Goal: Transaction & Acquisition: Purchase product/service

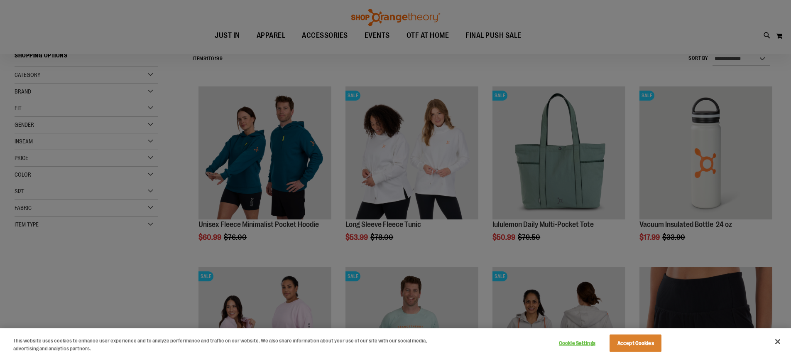
scroll to position [124, 0]
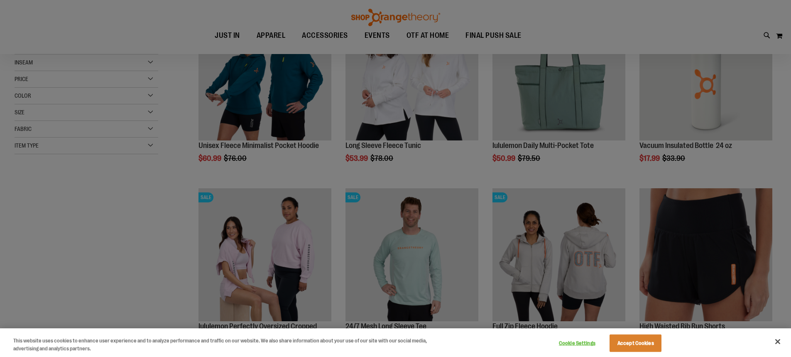
scroll to position [124, 0]
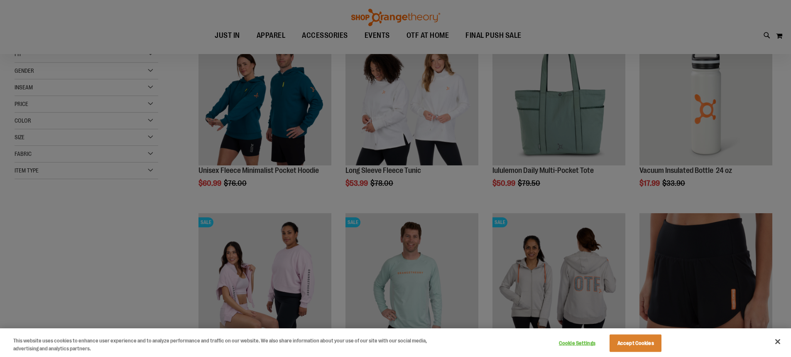
scroll to position [83, 0]
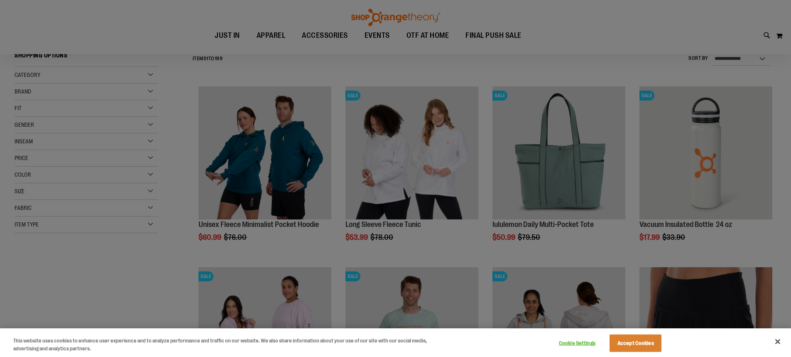
click at [692, 152] on div at bounding box center [395, 178] width 791 height 357
click at [703, 153] on div at bounding box center [395, 178] width 791 height 357
click at [781, 342] on button "Close" at bounding box center [778, 341] width 18 height 18
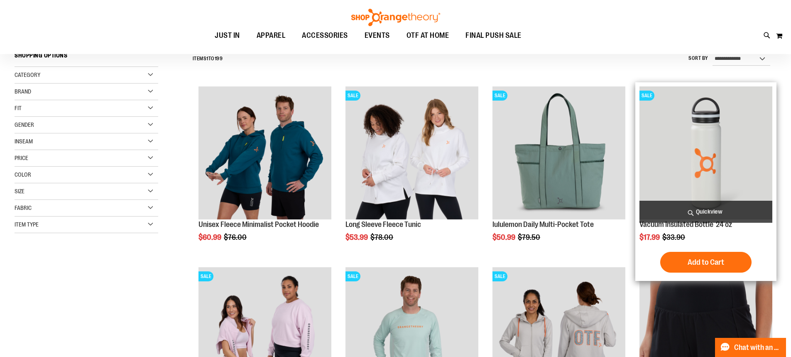
click at [709, 149] on img "product" at bounding box center [706, 152] width 133 height 133
click at [701, 211] on span "Quickview" at bounding box center [706, 212] width 133 height 22
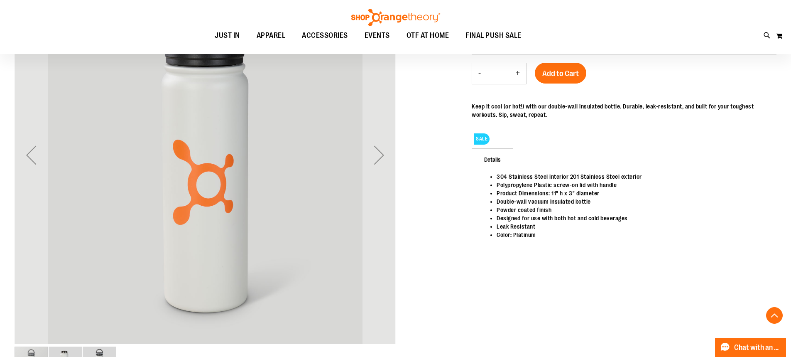
scroll to position [166, 0]
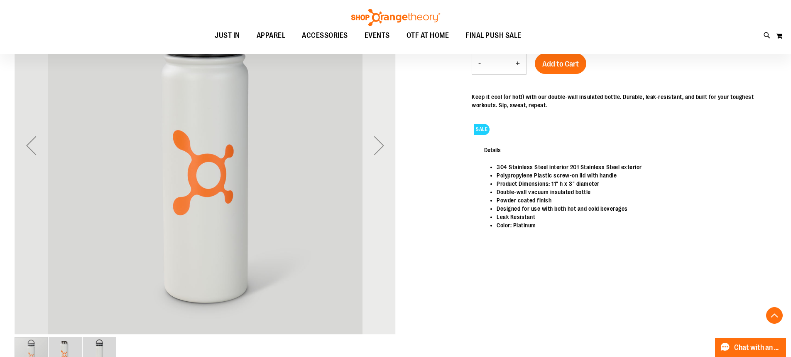
click at [379, 140] on div "Next" at bounding box center [379, 145] width 33 height 33
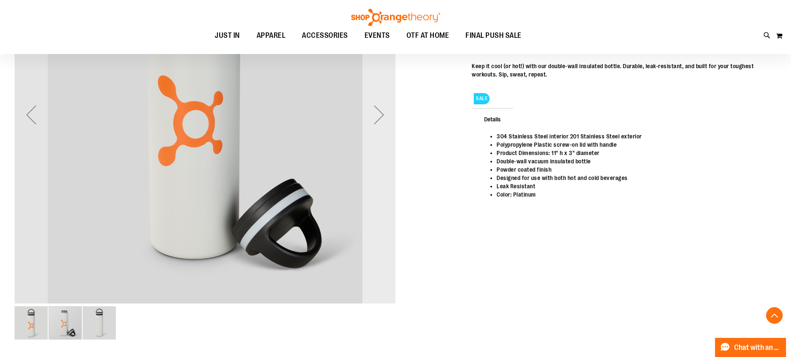
scroll to position [208, 0]
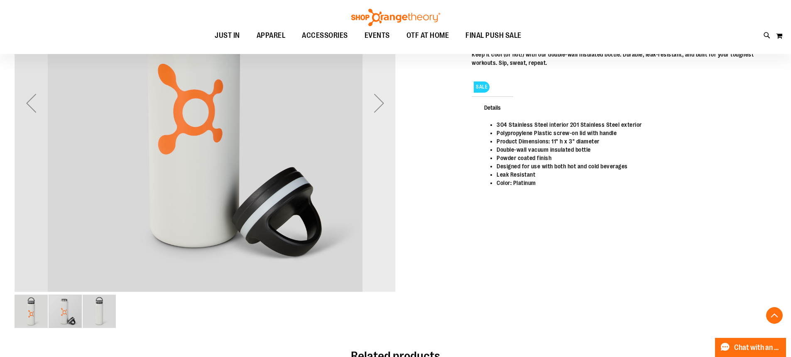
click at [378, 108] on div "Next" at bounding box center [379, 102] width 33 height 33
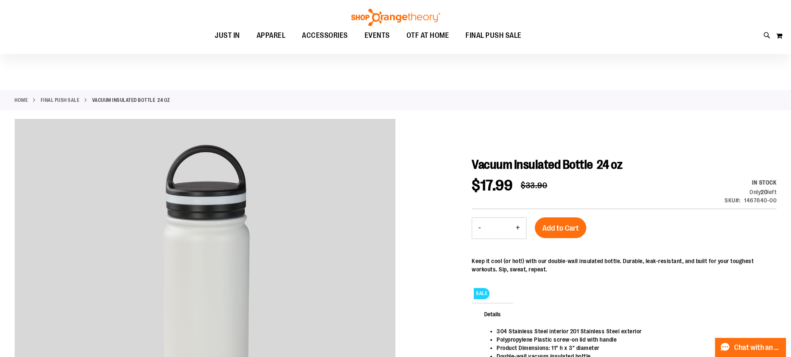
scroll to position [0, 0]
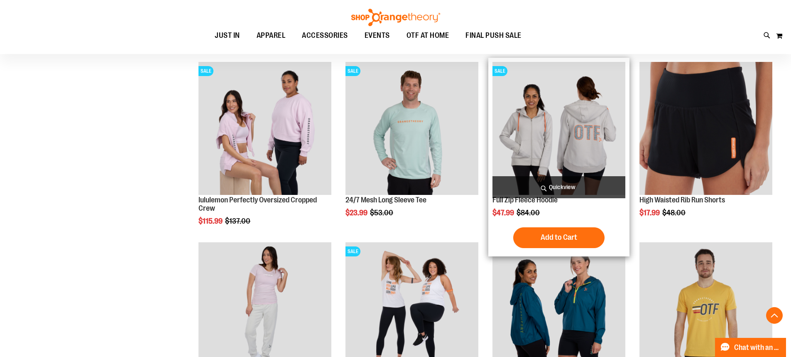
scroll to position [290, 0]
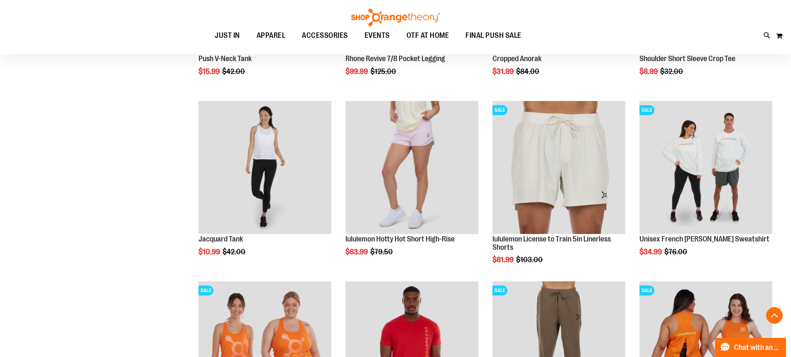
scroll to position [830, 0]
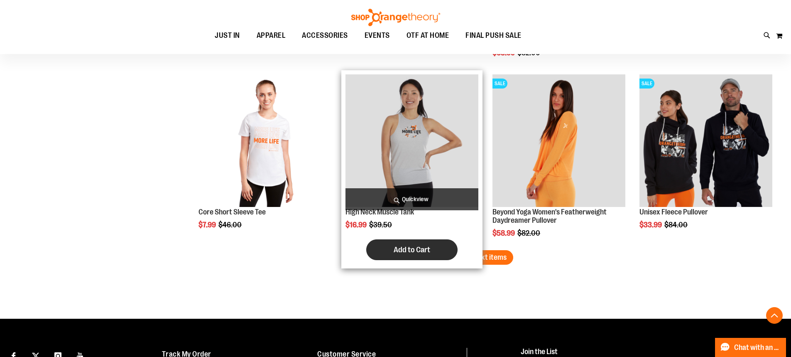
scroll to position [1536, 0]
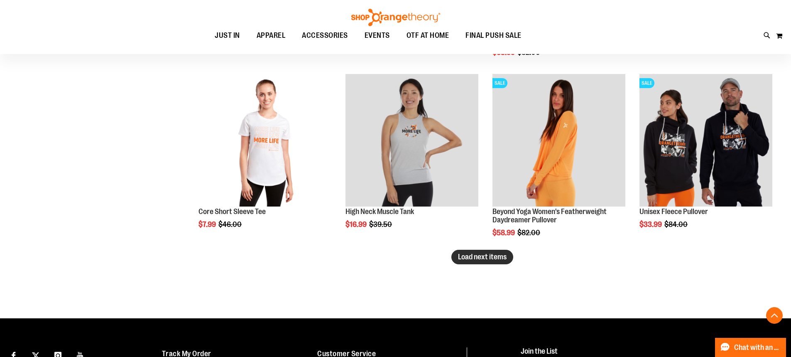
click at [486, 258] on span "Load next items" at bounding box center [482, 257] width 49 height 8
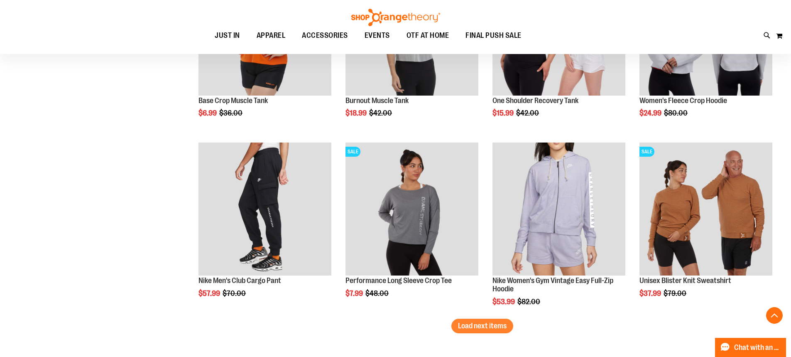
scroll to position [2035, 0]
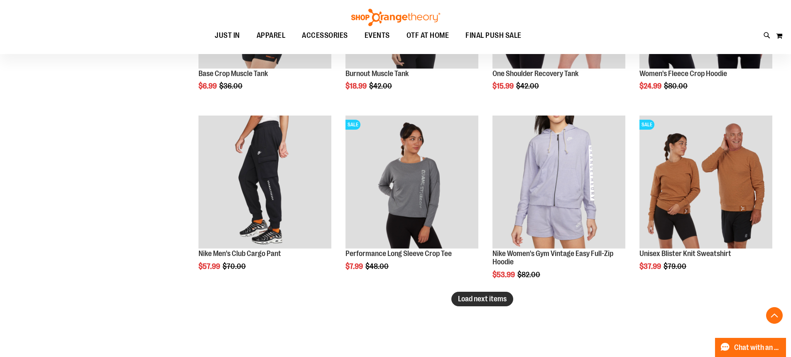
click at [478, 298] on span "Load next items" at bounding box center [482, 298] width 49 height 8
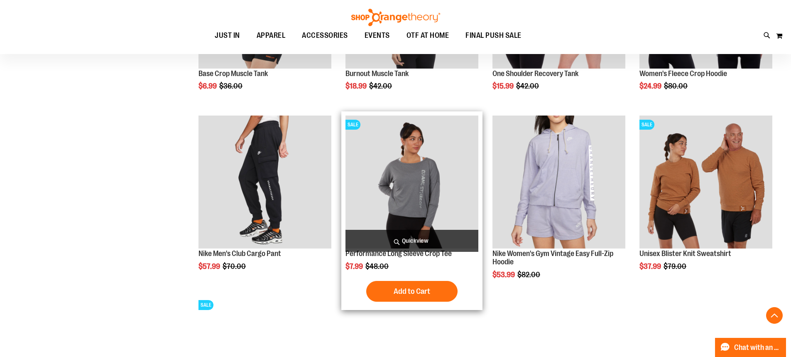
click at [395, 189] on img "product" at bounding box center [412, 181] width 133 height 133
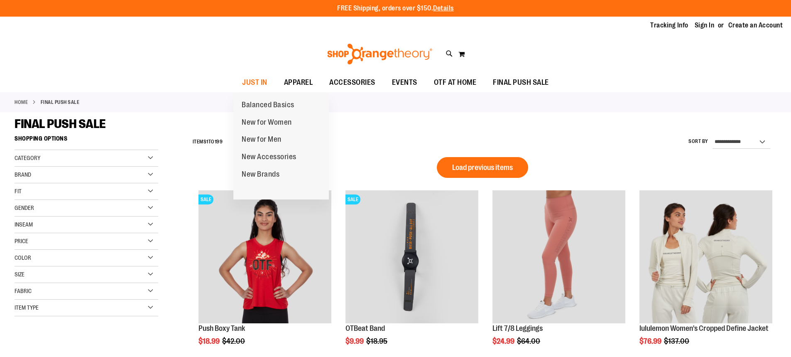
scroll to position [586, 0]
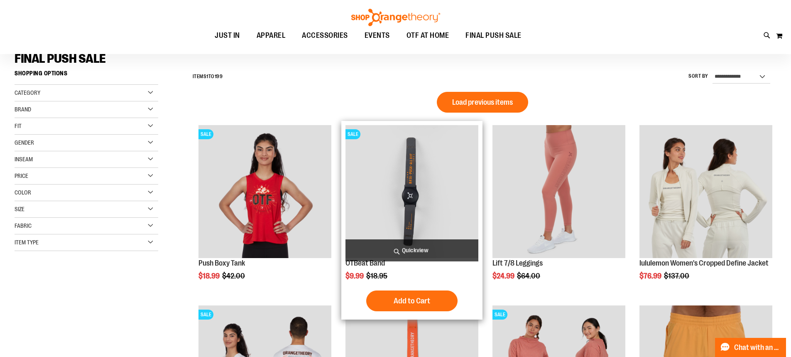
scroll to position [47, 0]
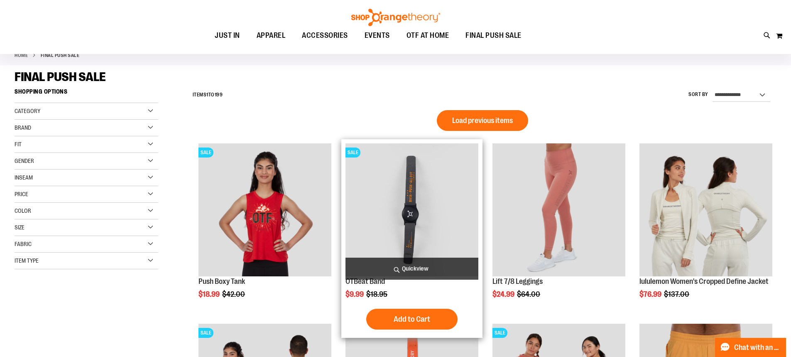
click at [412, 204] on img "product" at bounding box center [412, 209] width 133 height 133
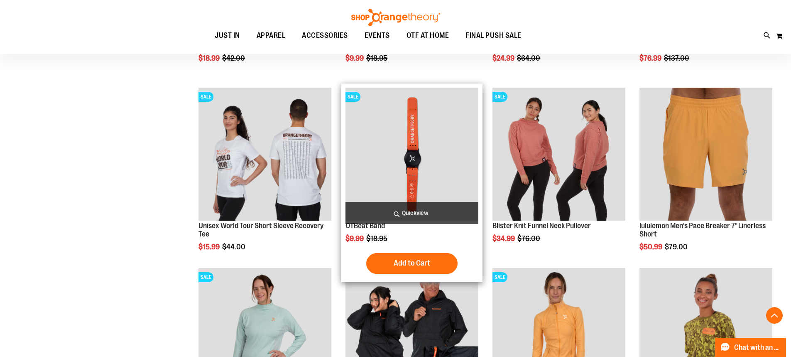
scroll to position [295, 0]
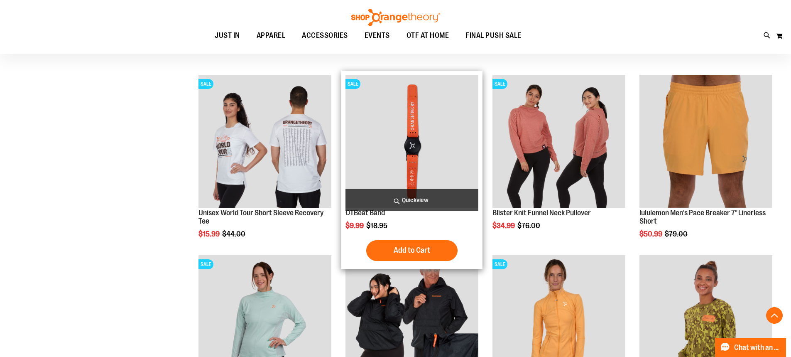
click at [416, 113] on img "product" at bounding box center [412, 141] width 133 height 133
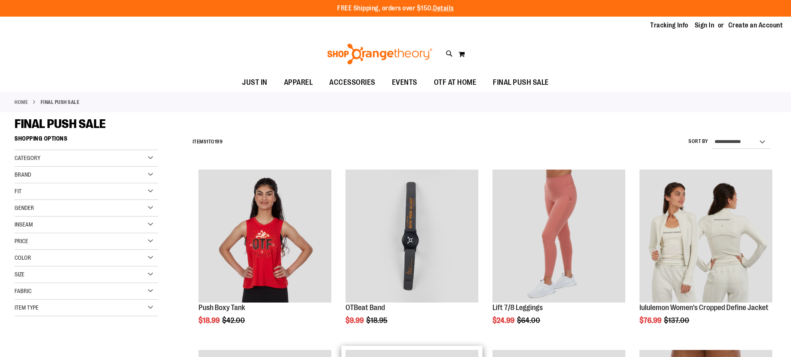
scroll to position [275, 0]
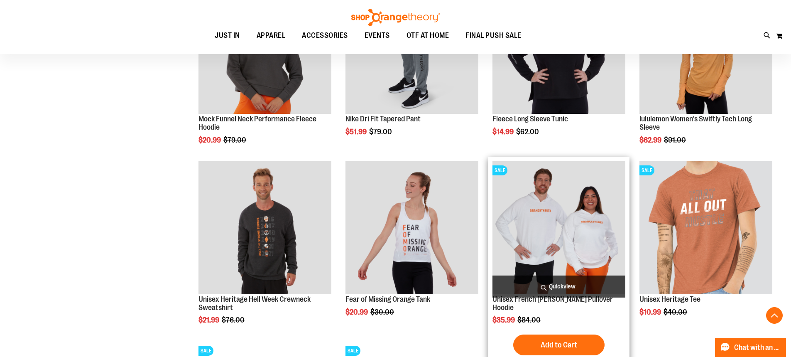
scroll to position [731, 0]
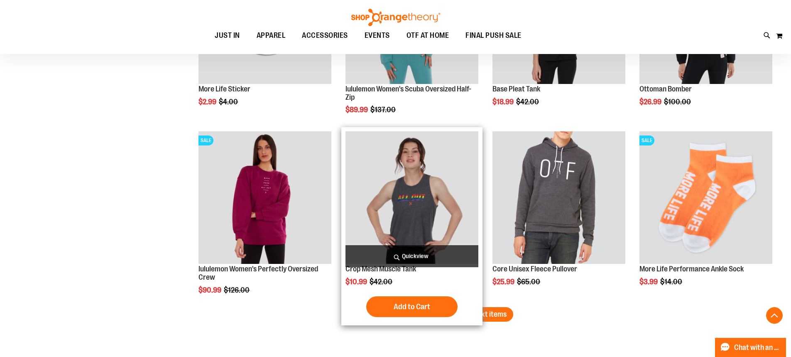
scroll to position [1520, 0]
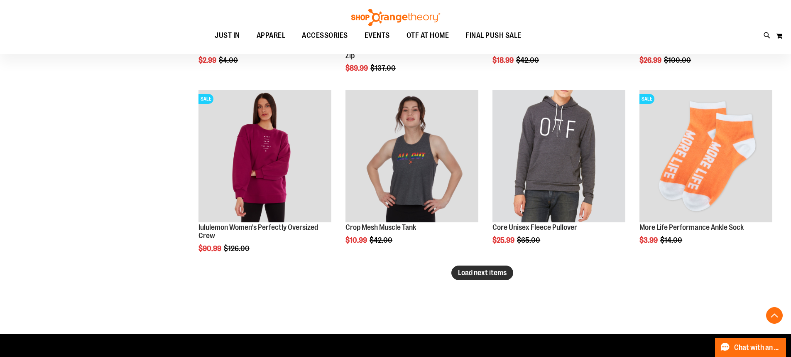
click at [473, 274] on span "Load next items" at bounding box center [482, 272] width 49 height 8
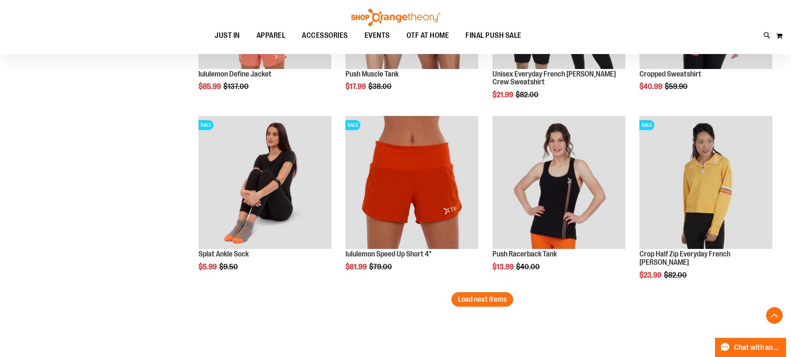
scroll to position [2060, 0]
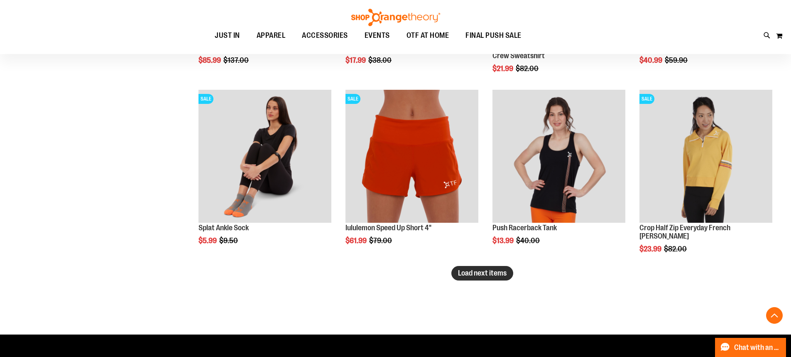
click at [489, 274] on span "Load next items" at bounding box center [482, 273] width 49 height 8
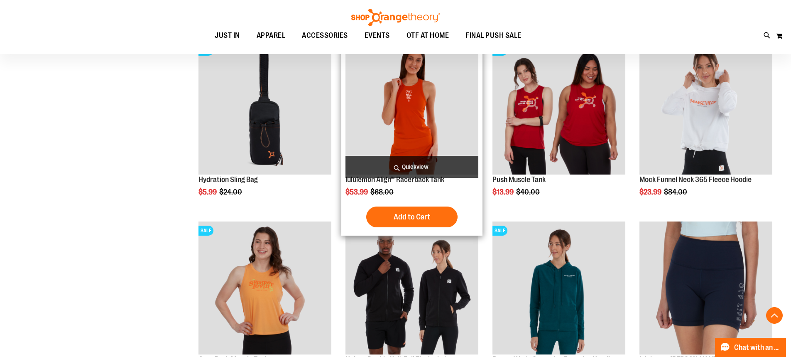
scroll to position [2476, 0]
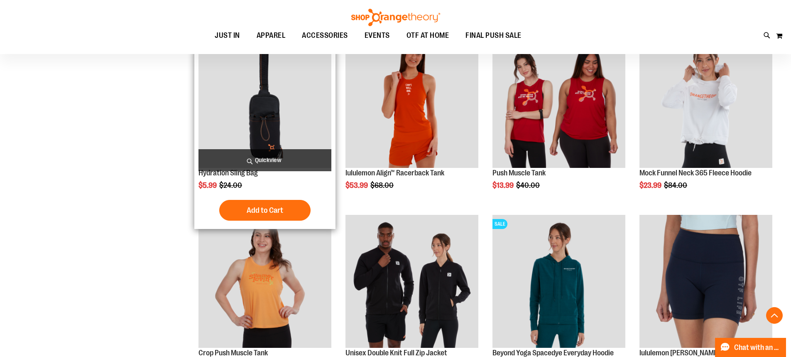
click at [268, 127] on img "product" at bounding box center [265, 101] width 133 height 133
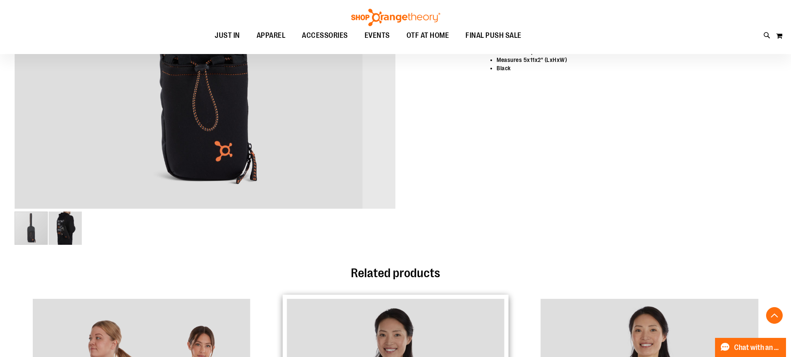
scroll to position [332, 0]
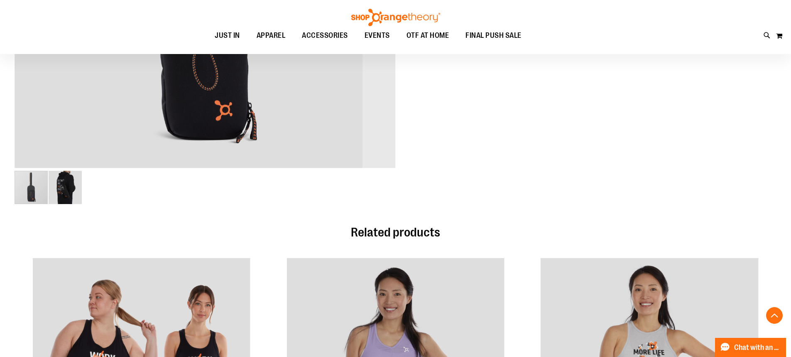
click at [65, 186] on img "image 2 of 2" at bounding box center [65, 187] width 33 height 33
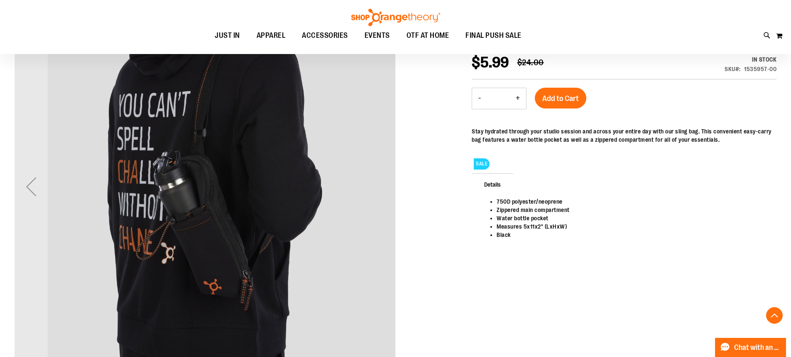
scroll to position [124, 0]
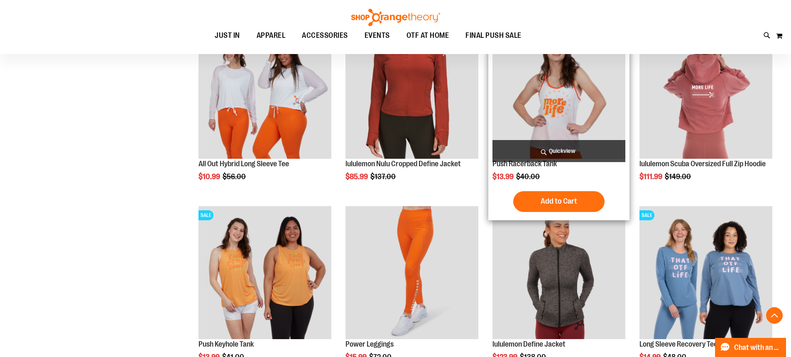
scroll to position [711, 0]
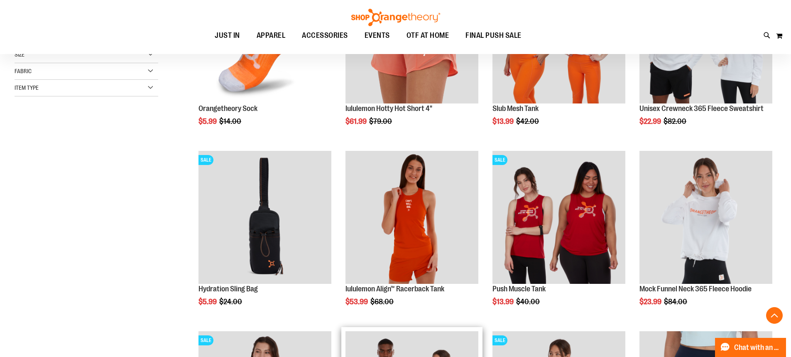
scroll to position [213, 0]
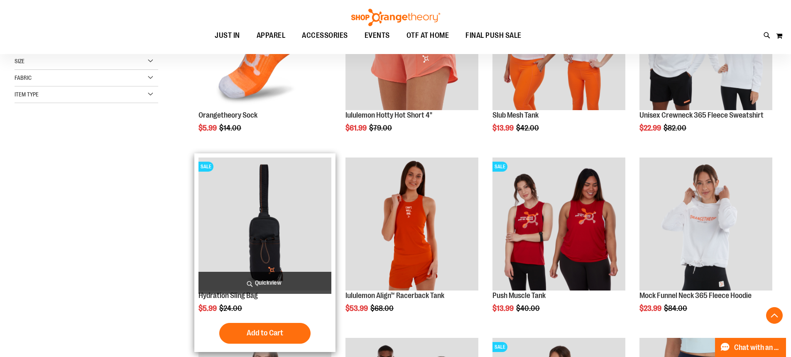
click at [267, 220] on img "product" at bounding box center [265, 223] width 133 height 133
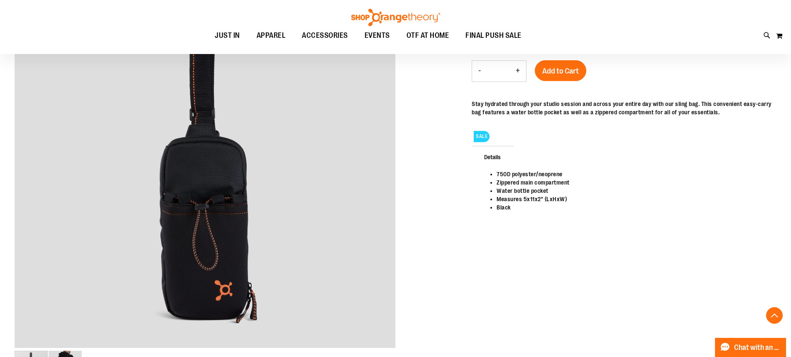
scroll to position [166, 0]
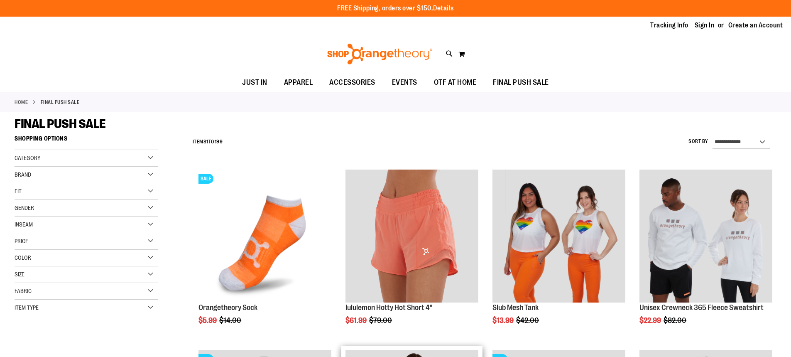
scroll to position [192, 0]
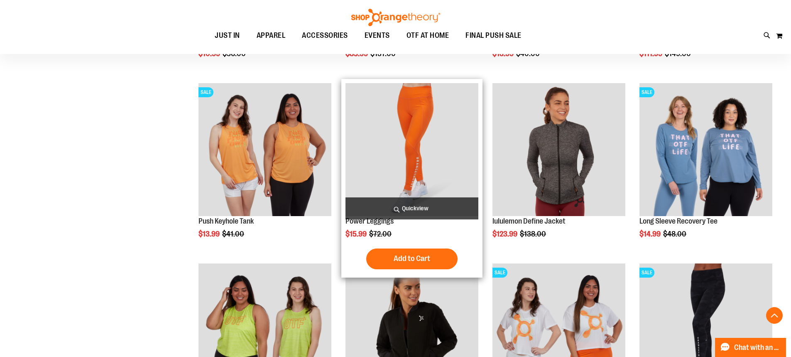
scroll to position [815, 0]
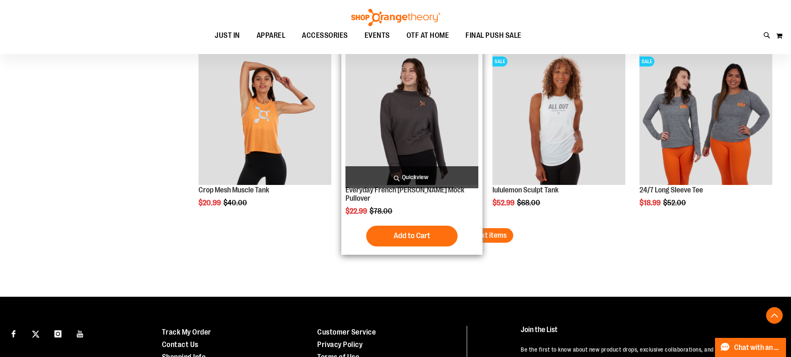
scroll to position [1562, 0]
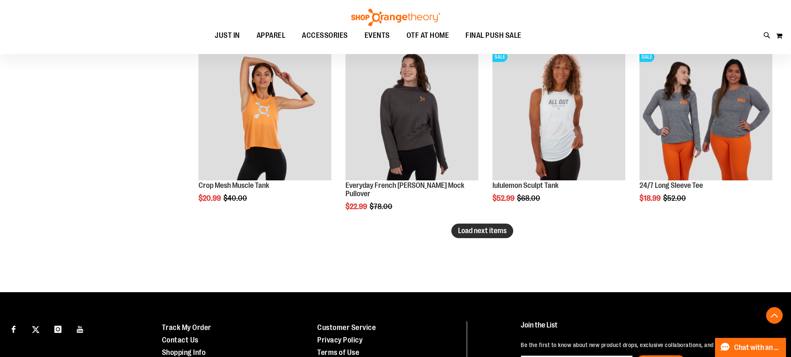
click at [482, 232] on span "Load next items" at bounding box center [482, 230] width 49 height 8
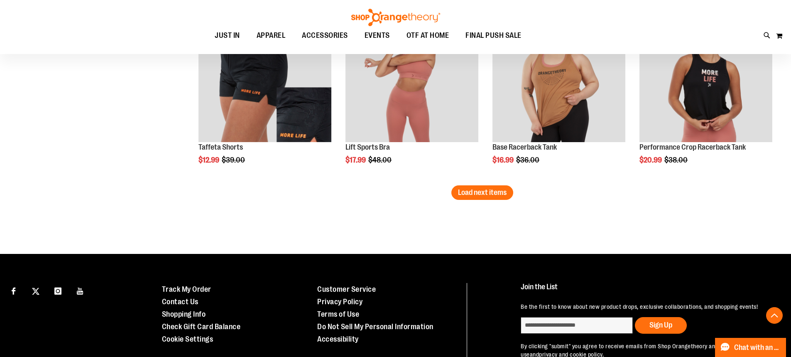
scroll to position [2144, 0]
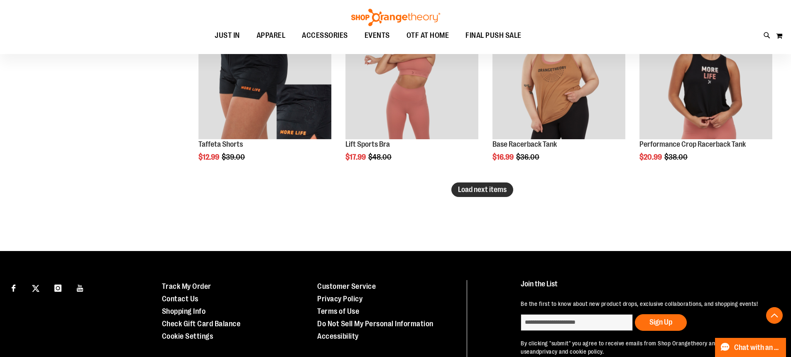
click at [492, 190] on span "Load next items" at bounding box center [482, 189] width 49 height 8
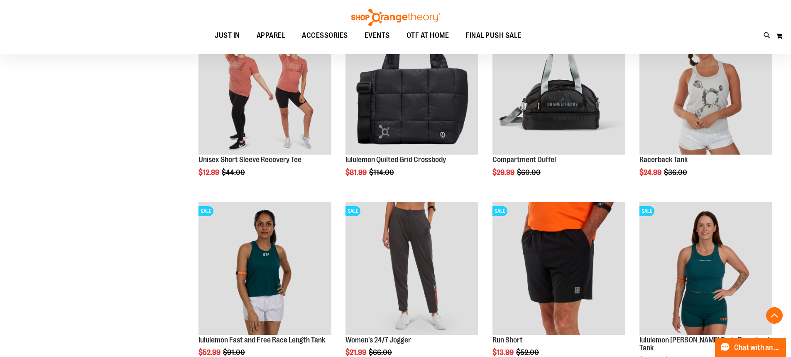
scroll to position [2310, 0]
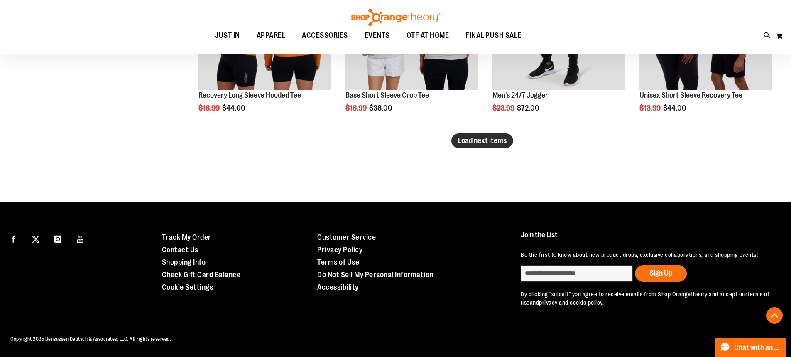
click at [488, 136] on span "Load next items" at bounding box center [482, 140] width 49 height 8
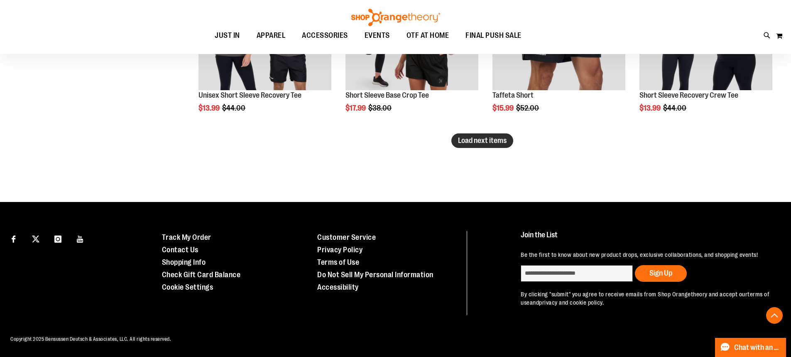
click at [479, 136] on span "Load next items" at bounding box center [482, 140] width 49 height 8
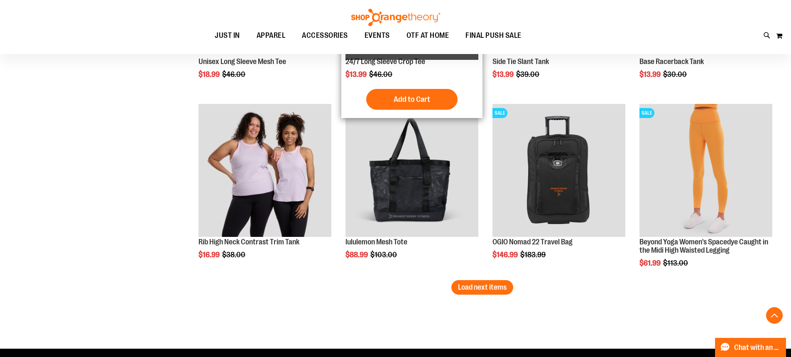
scroll to position [3697, 0]
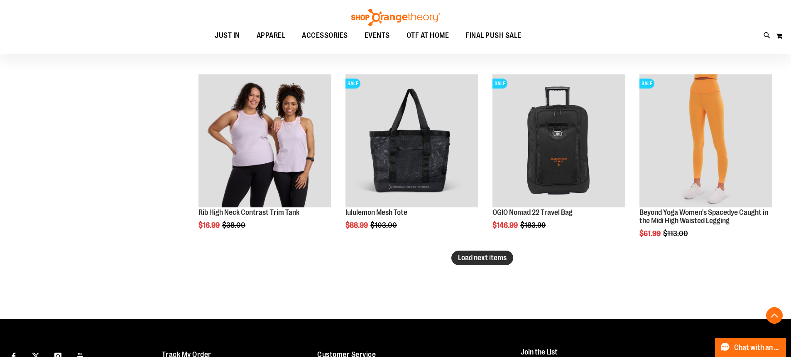
click at [477, 260] on span "Load next items" at bounding box center [482, 257] width 49 height 8
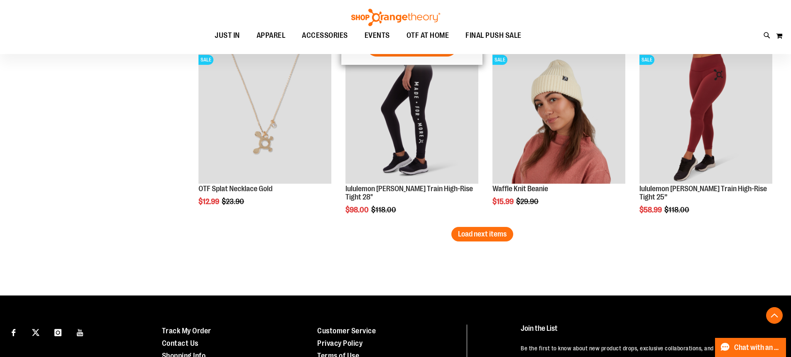
scroll to position [4278, 0]
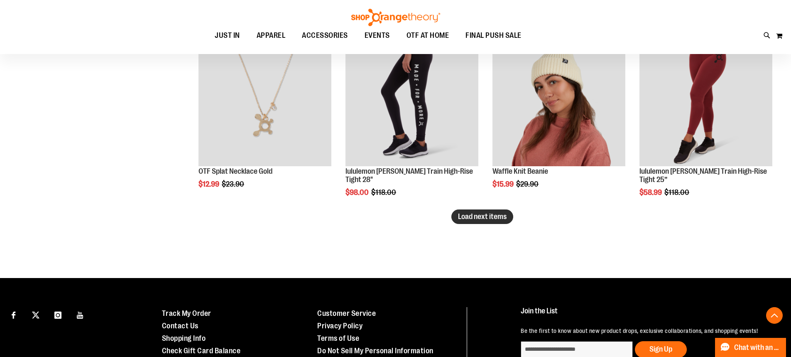
click at [493, 215] on span "Load next items" at bounding box center [482, 216] width 49 height 8
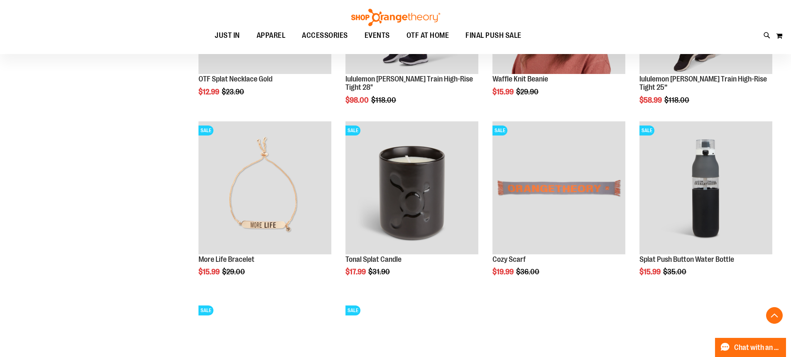
scroll to position [4361, 0]
